Goal: Information Seeking & Learning: Find specific fact

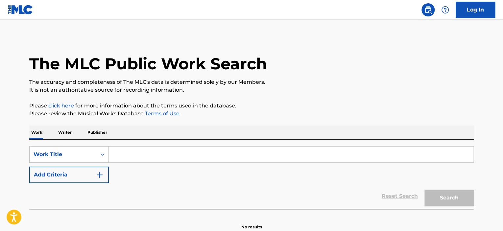
click at [163, 160] on input "Search Form" at bounding box center [291, 155] width 365 height 16
paste input "Mashinki No Nemuri"
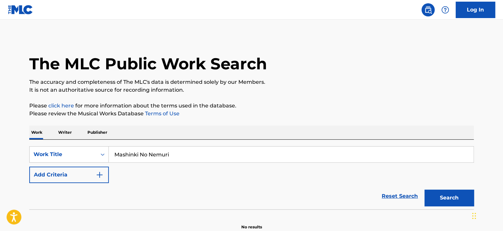
click at [425, 190] on button "Search" at bounding box center [449, 198] width 49 height 16
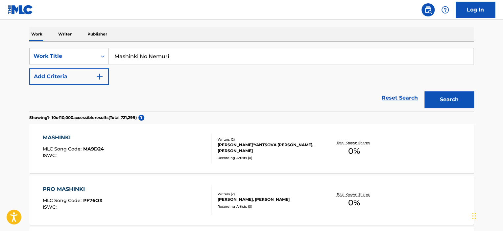
scroll to position [99, 0]
click at [141, 56] on input "Mashinki No Nemuri" at bounding box center [291, 56] width 365 height 16
click at [425, 91] on button "Search" at bounding box center [449, 99] width 49 height 16
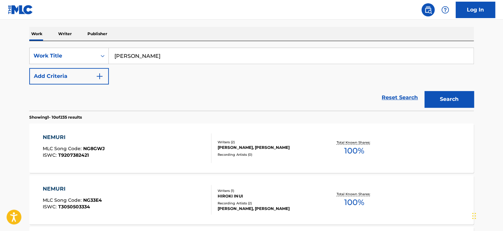
click at [150, 56] on input "[PERSON_NAME]" at bounding box center [291, 56] width 365 height 16
click at [148, 56] on input "[PERSON_NAME]" at bounding box center [291, 56] width 365 height 16
type input "MashinkiNoNemuri"
click at [425, 91] on button "Search" at bounding box center [449, 99] width 49 height 16
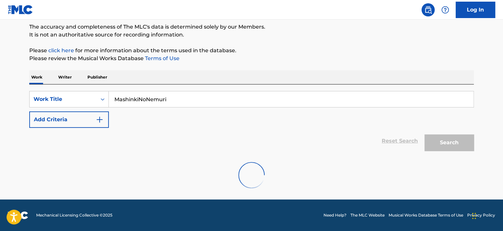
scroll to position [34, 0]
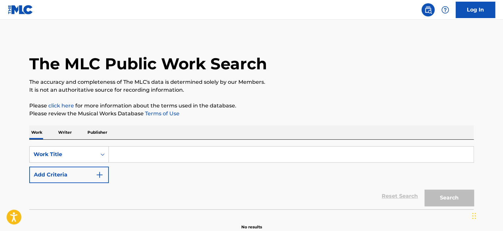
click at [142, 152] on input "Search Form" at bounding box center [291, 155] width 365 height 16
paste input "T9097612776"
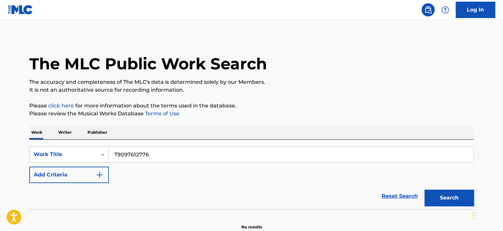
type input "T9097612776"
click at [425, 190] on button "Search" at bounding box center [449, 198] width 49 height 16
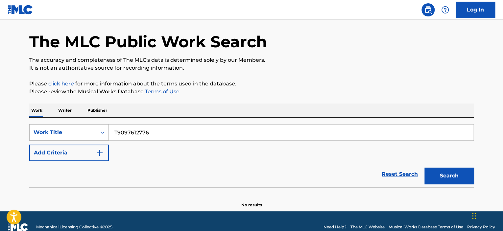
click at [100, 141] on div "Work Title" at bounding box center [69, 132] width 80 height 16
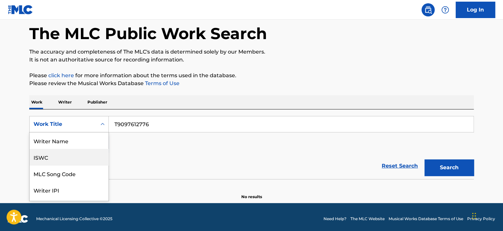
click at [72, 155] on div "ISWC" at bounding box center [69, 157] width 79 height 16
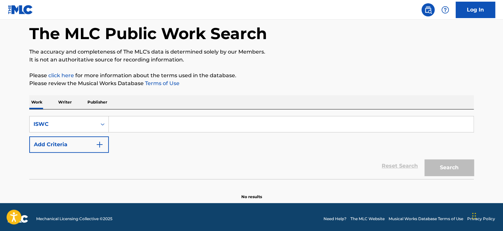
click at [132, 127] on input "Search Form" at bounding box center [291, 124] width 365 height 16
paste input "T9097612776"
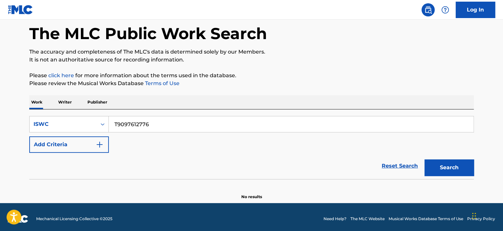
type input "T9097612776"
click at [425, 160] on button "Search" at bounding box center [449, 168] width 49 height 16
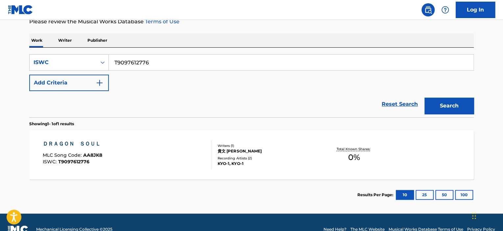
scroll to position [96, 0]
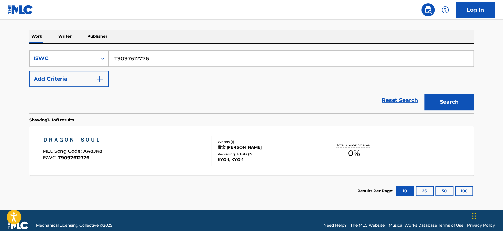
click at [178, 148] on div "ＤＲＡＧＯＮ　ＳＯＵＬ MLC Song Code : AA8JK8 ISWC : T9097612776" at bounding box center [127, 151] width 169 height 30
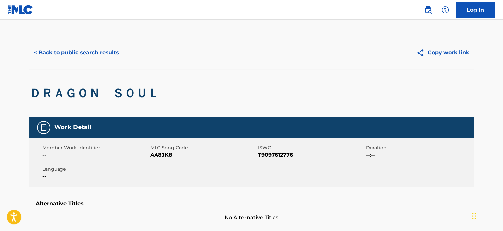
click at [278, 156] on span "T9097612776" at bounding box center [311, 155] width 106 height 8
copy span "T9097612776"
